Goal: Navigation & Orientation: Find specific page/section

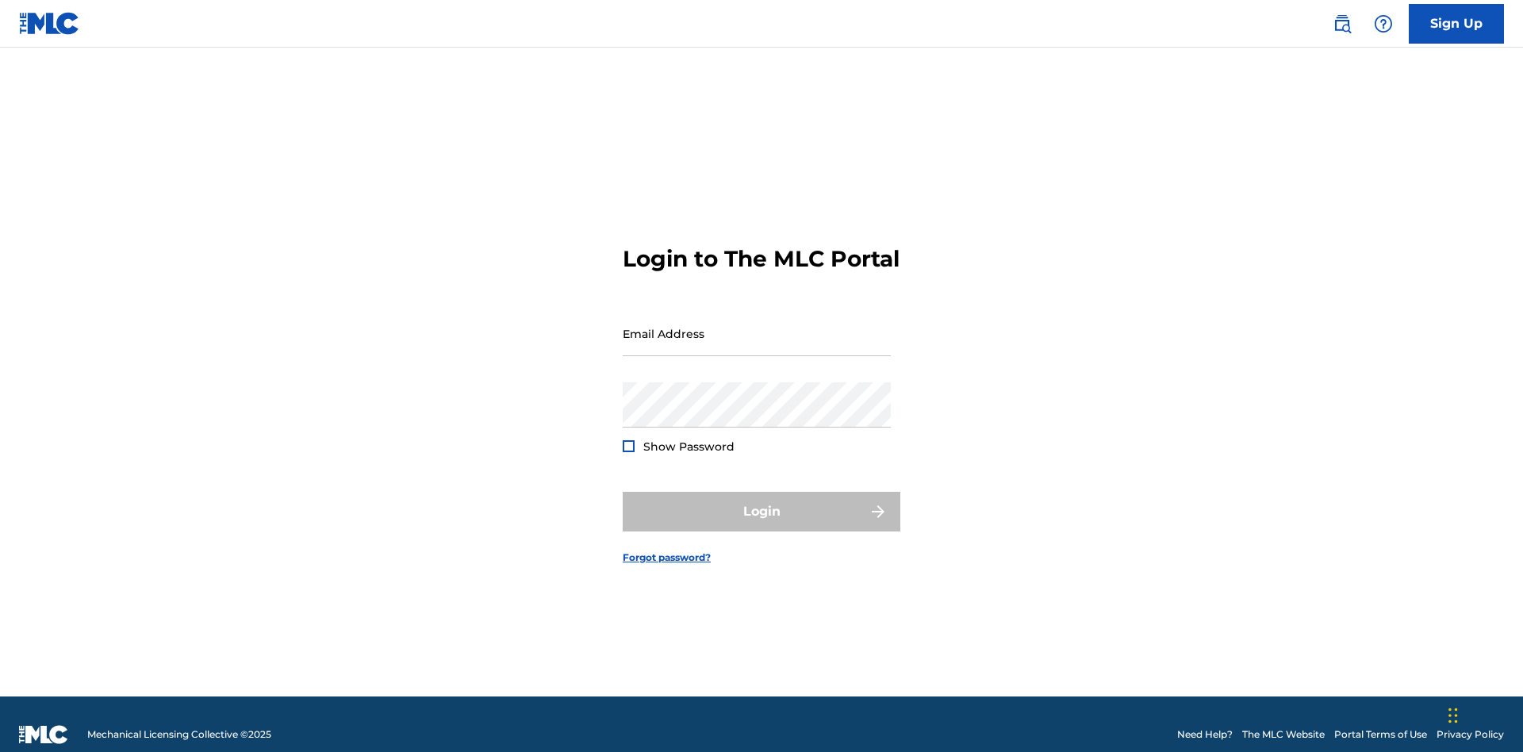
scroll to position [21, 0]
click at [757, 326] on input "Email Address" at bounding box center [757, 333] width 268 height 45
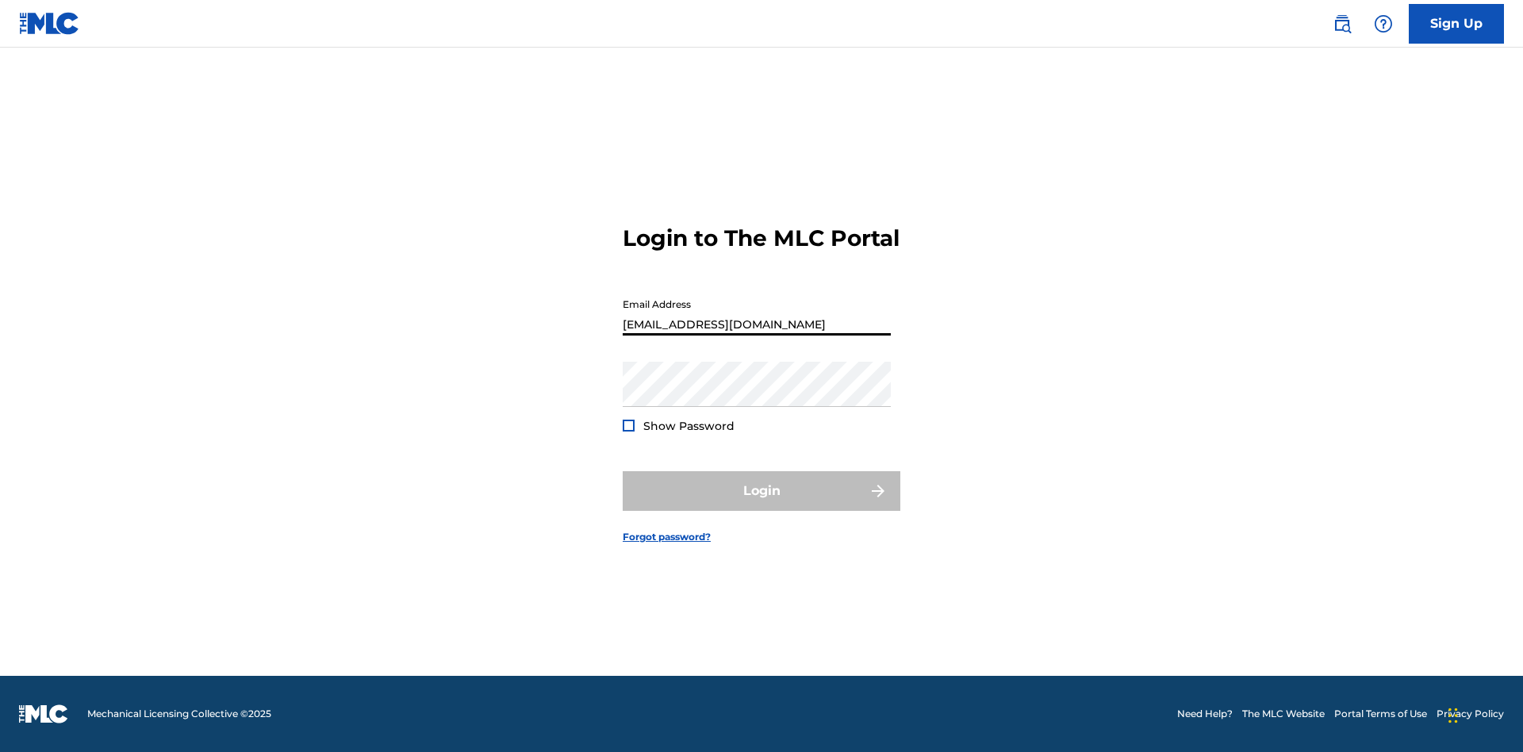
type input "[EMAIL_ADDRESS][DOMAIN_NAME]"
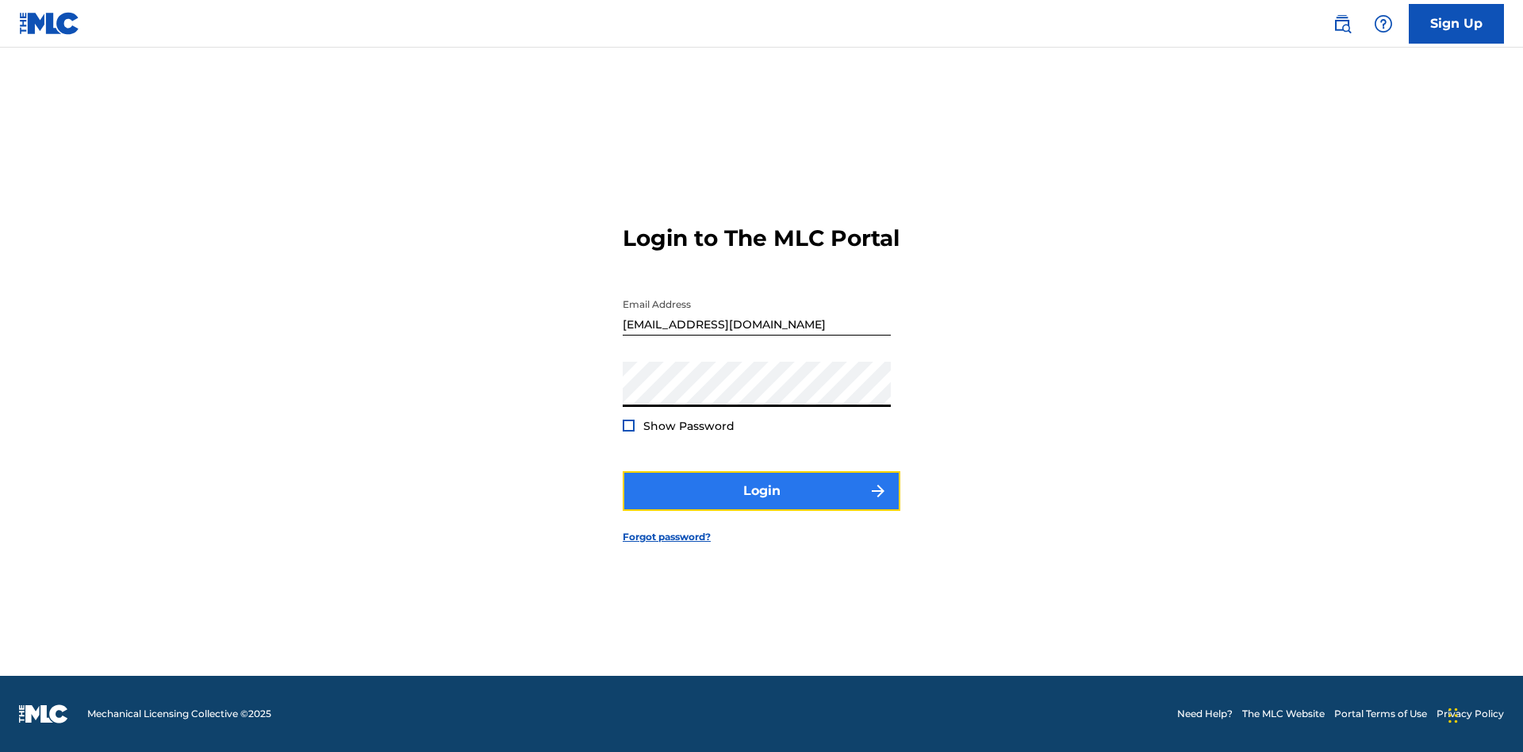
click at [761, 504] on button "Login" at bounding box center [762, 491] width 278 height 40
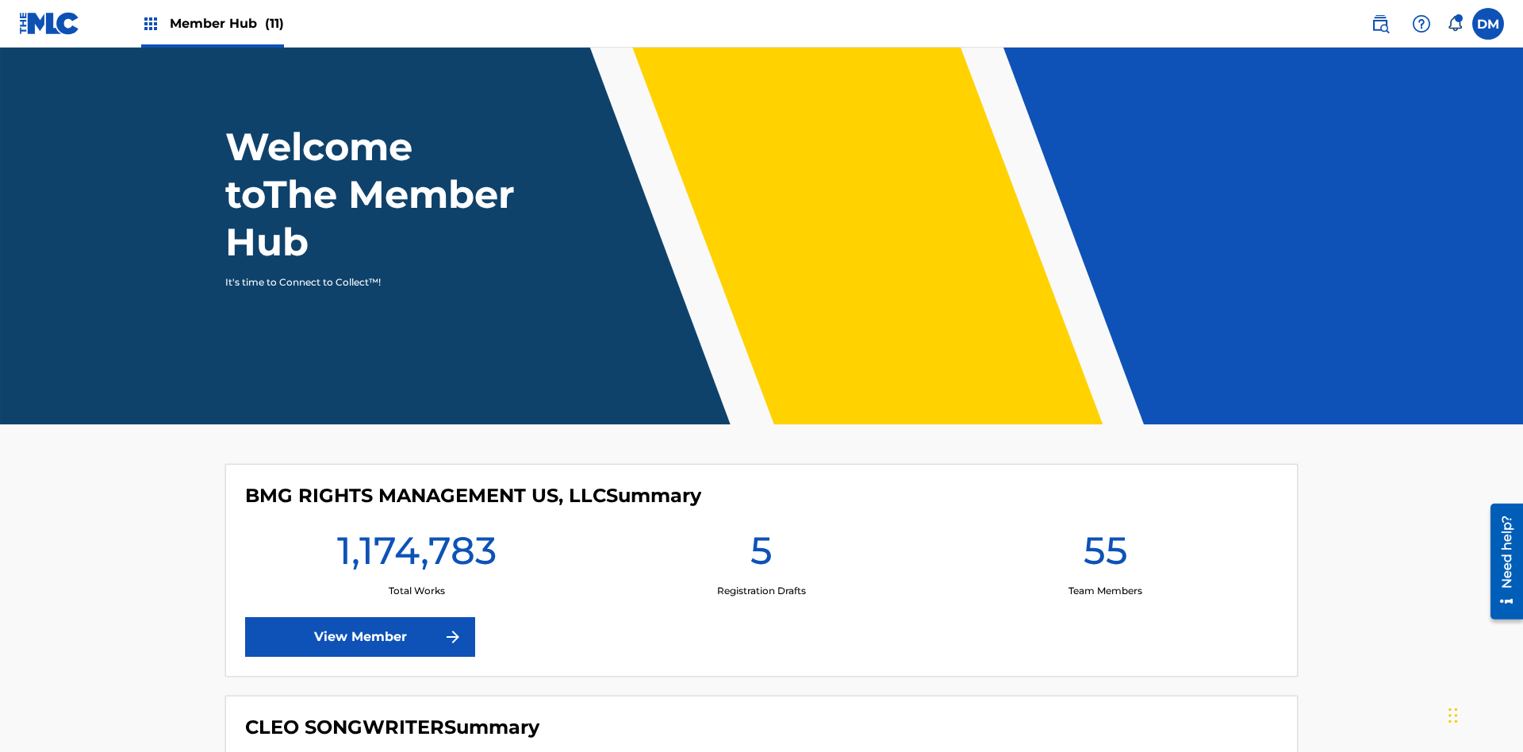
click at [226, 23] on span "Member Hub (11)" at bounding box center [227, 23] width 114 height 18
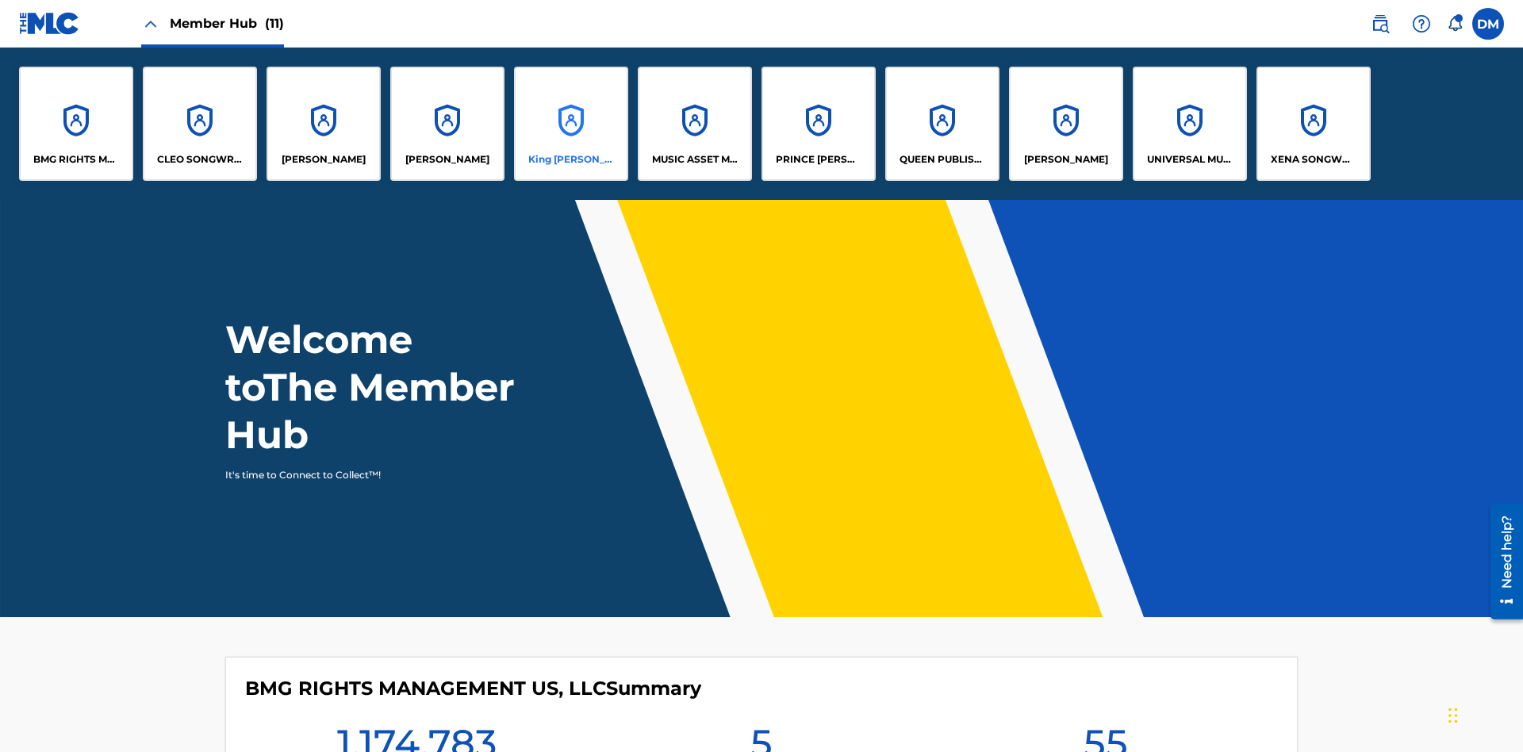
click at [570, 159] on p "King [PERSON_NAME]" at bounding box center [571, 159] width 86 height 14
